Goal: Navigation & Orientation: Find specific page/section

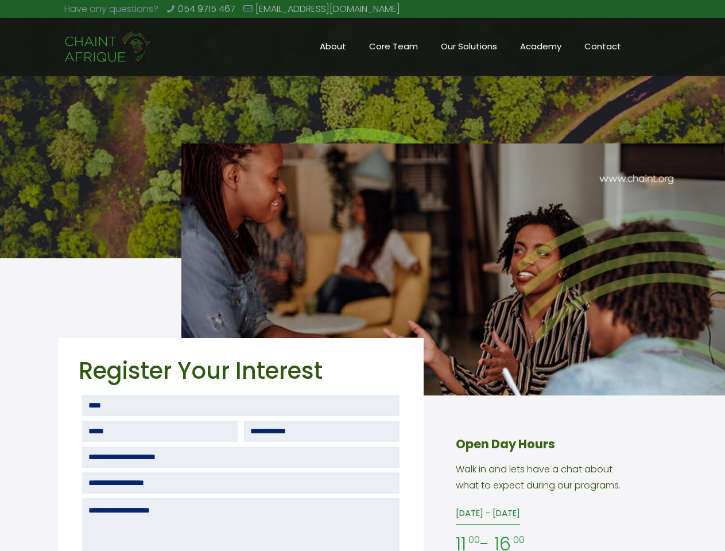
click at [362, 275] on img at bounding box center [452, 269] width 543 height 252
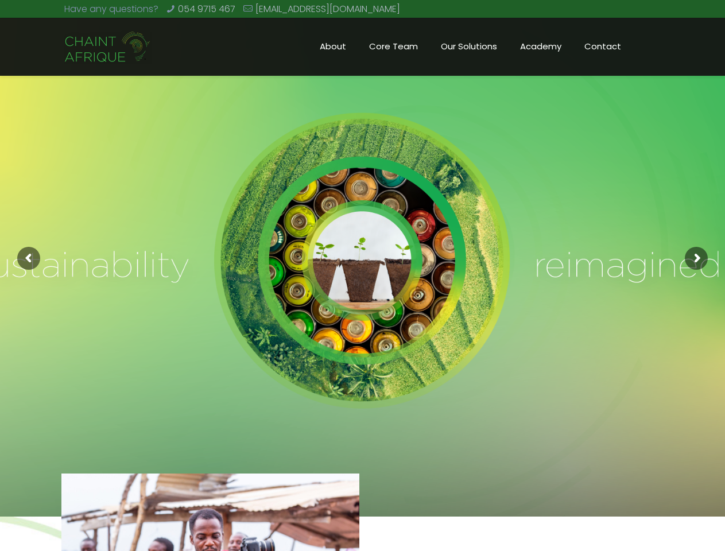
click at [362, 275] on rs-slide at bounding box center [362, 258] width 725 height 516
click at [29, 258] on rs-arrow at bounding box center [28, 258] width 23 height 23
click at [696, 258] on rs-arrow at bounding box center [695, 258] width 23 height 23
